Goal: Navigation & Orientation: Go to known website

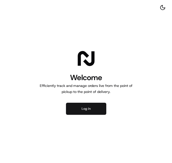
click at [85, 114] on button "Log in" at bounding box center [86, 109] width 40 height 12
